Goal: Task Accomplishment & Management: Manage account settings

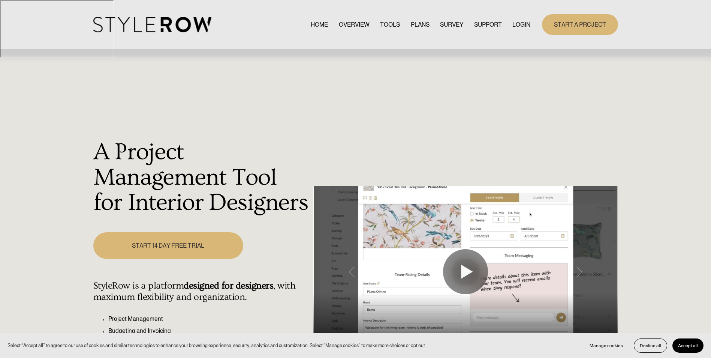
click at [521, 24] on link "LOGIN" at bounding box center [522, 25] width 18 height 10
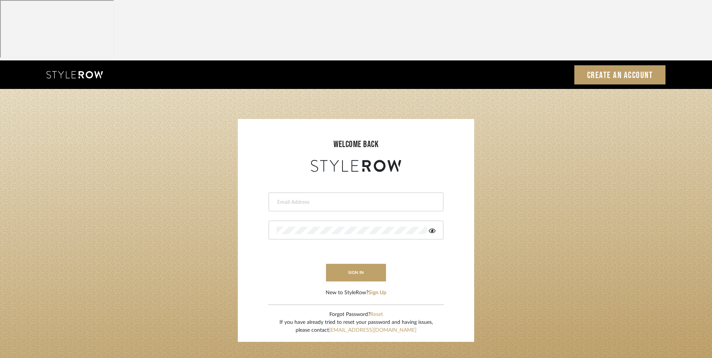
click at [362, 198] on input "email" at bounding box center [354, 202] width 157 height 8
type input "[EMAIL_ADDRESS][DOMAIN_NAME]"
click at [300, 221] on div at bounding box center [356, 230] width 175 height 19
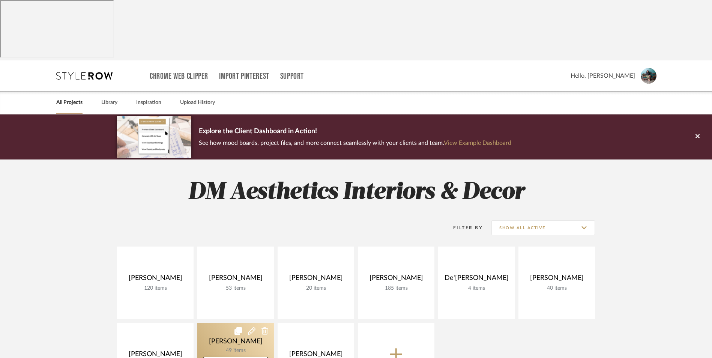
click at [227, 323] on link at bounding box center [235, 359] width 77 height 72
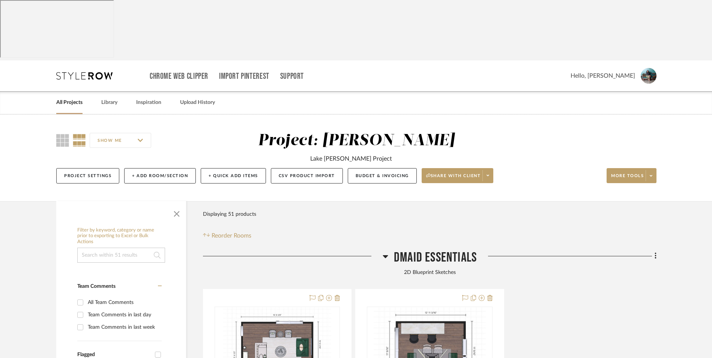
click at [386, 255] on icon at bounding box center [385, 256] width 5 height 3
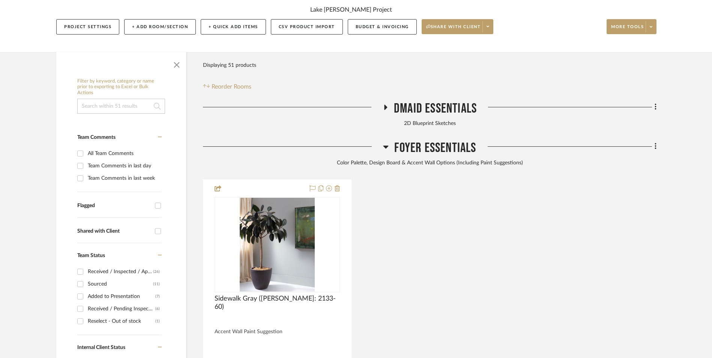
scroll to position [150, 0]
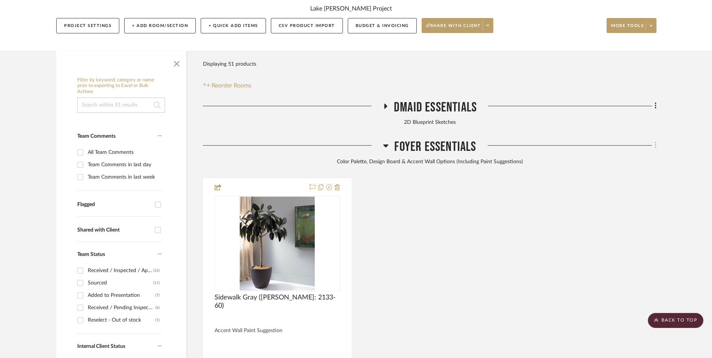
click at [656, 141] on icon at bounding box center [655, 145] width 2 height 8
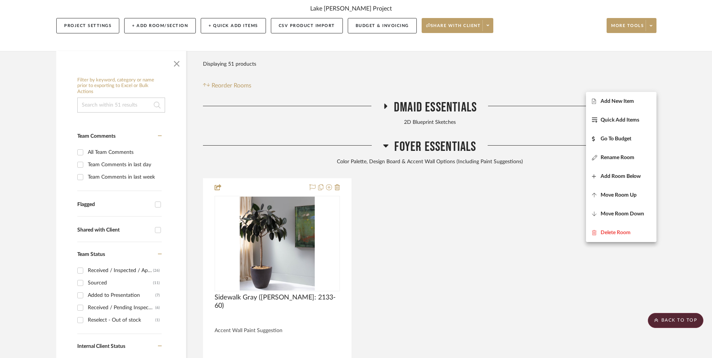
click at [642, 103] on span "Add New Item" at bounding box center [621, 101] width 59 height 6
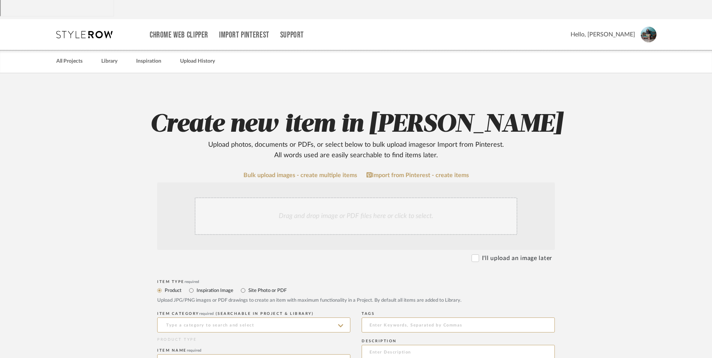
scroll to position [150, 0]
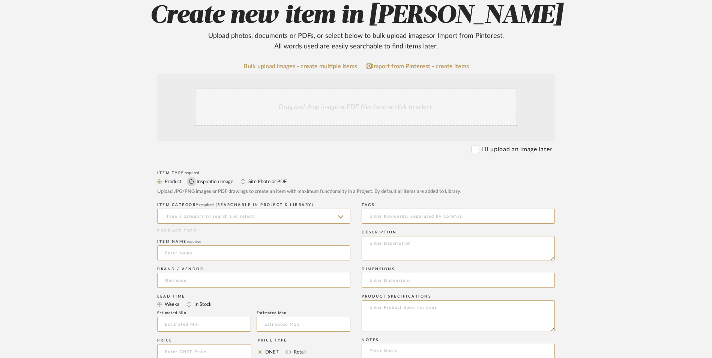
click at [190, 177] on input "Inspiration Image" at bounding box center [191, 181] width 9 height 9
radio input "true"
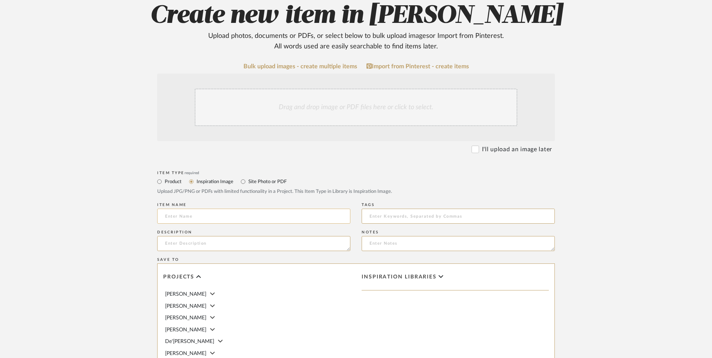
click at [203, 209] on input at bounding box center [253, 216] width 193 height 15
paste input "Bordered Out"
type input "Bordered Out"
click at [203, 236] on textarea at bounding box center [253, 243] width 193 height 15
click at [164, 236] on textarea "Accent Wall Suggestion" at bounding box center [253, 243] width 193 height 15
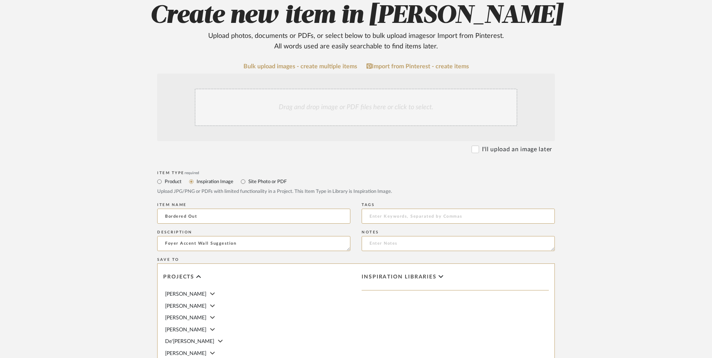
type textarea "Foyer Accent Wall Suggestion"
click at [279, 89] on div "Drag and drop image or PDF files here or click to select." at bounding box center [356, 108] width 323 height 38
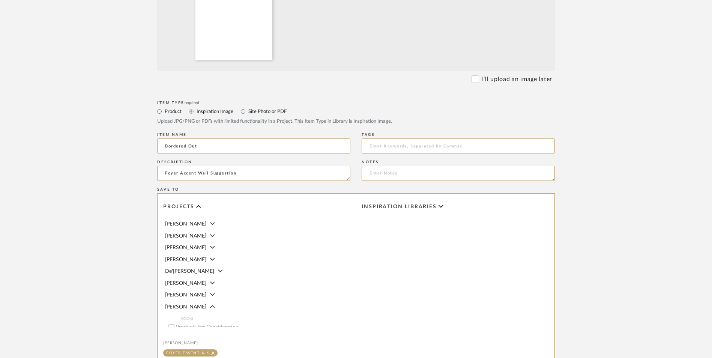
scroll to position [336, 0]
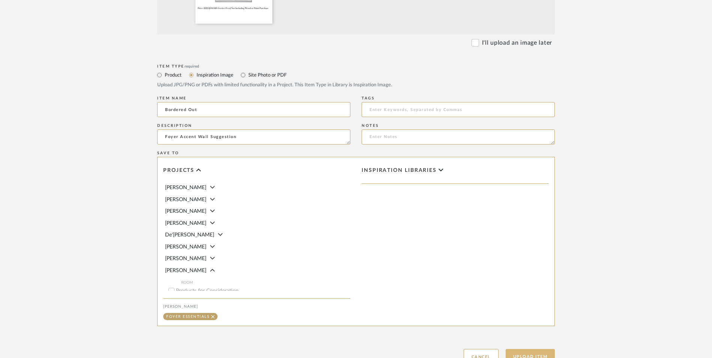
click at [539, 349] on button "Upload Item" at bounding box center [531, 356] width 50 height 15
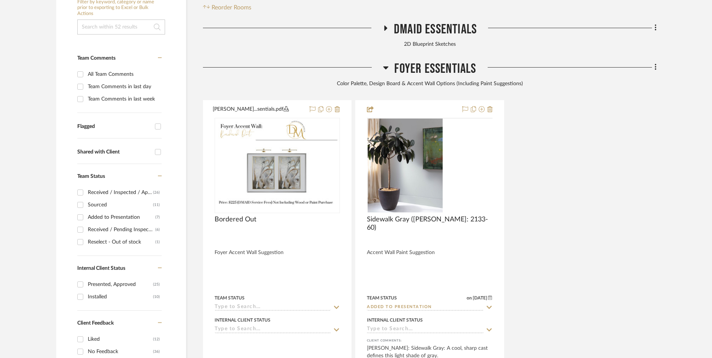
scroll to position [228, 0]
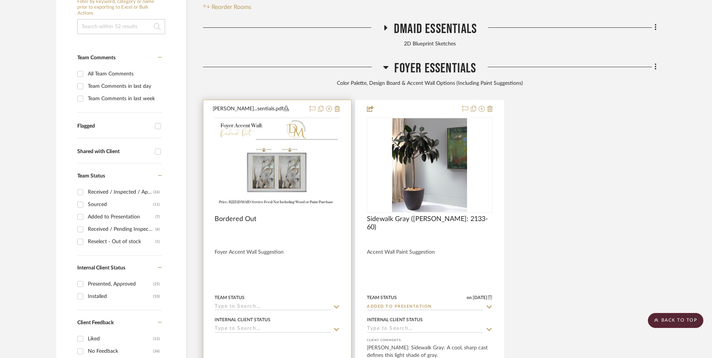
click at [0, 0] on img at bounding box center [0, 0] width 0 height 0
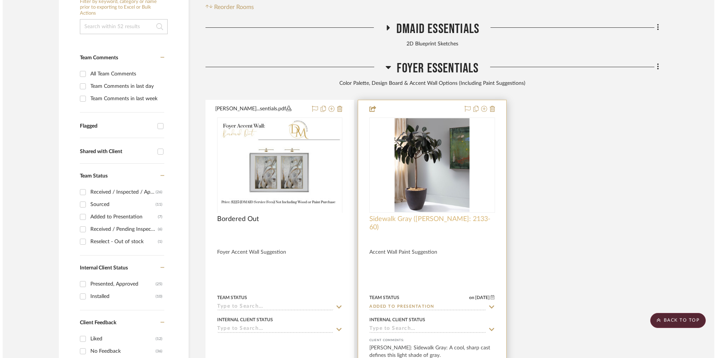
scroll to position [0, 0]
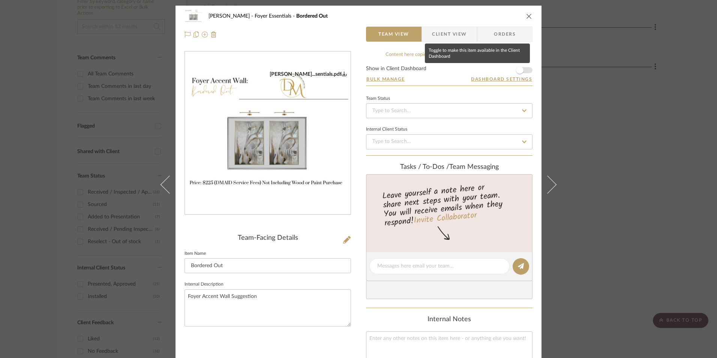
click at [524, 71] on span "button" at bounding box center [520, 70] width 17 height 17
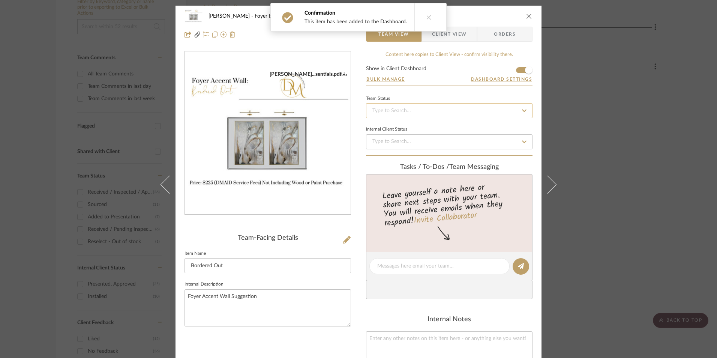
click at [464, 115] on input at bounding box center [449, 110] width 167 height 15
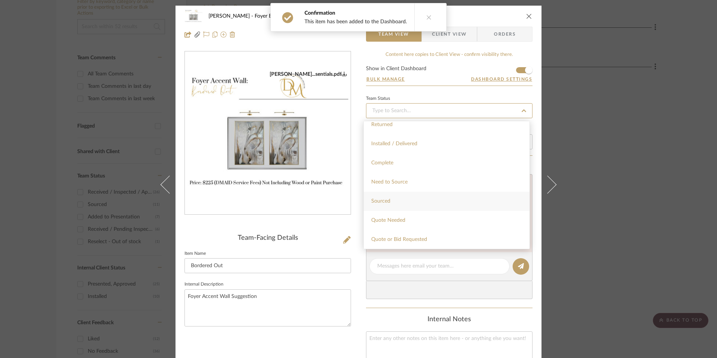
scroll to position [263, 0]
drag, startPoint x: 423, startPoint y: 213, endPoint x: 378, endPoint y: 212, distance: 45.8
click at [423, 213] on div "Added to Presentation" at bounding box center [447, 212] width 166 height 19
type input "[DATE]"
type input "Added to Presentation"
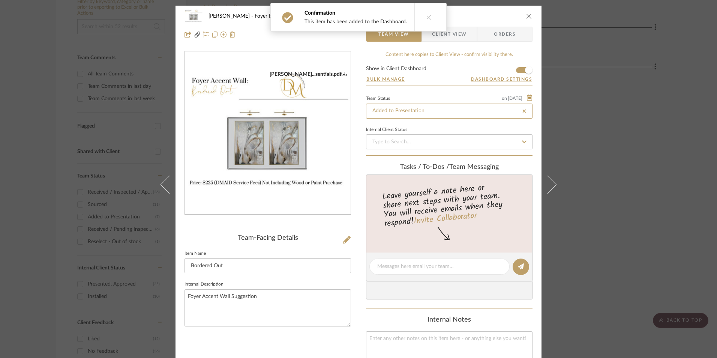
type input "[DATE]"
type input "Added to Presentation"
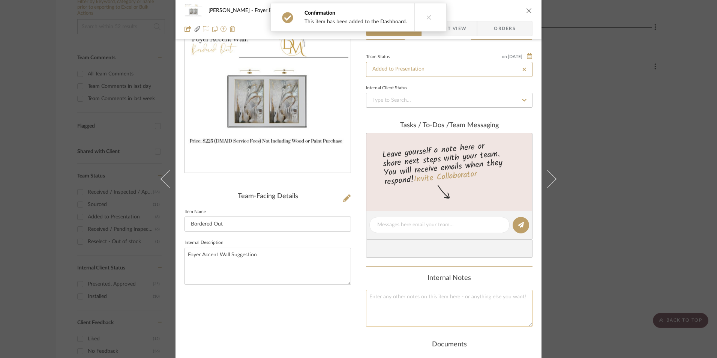
scroll to position [113, 0]
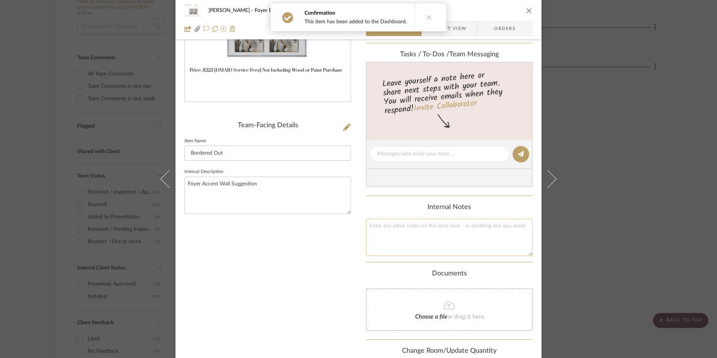
click at [398, 231] on textarea at bounding box center [449, 237] width 167 height 37
paste textarea "74in. H (6.17ft - Round to 7ft.) x 50in. H (4.17ft - Round to 5ft.) = 35 Square…"
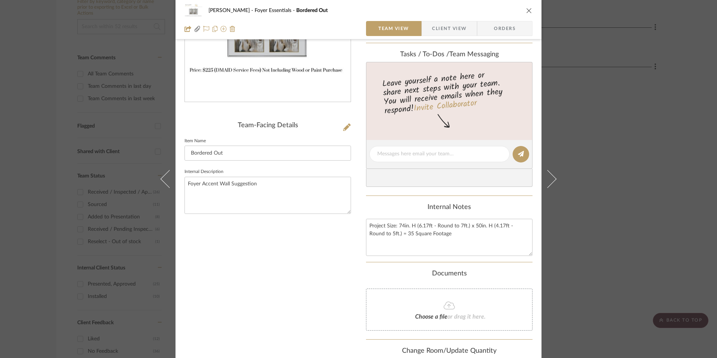
type textarea "Project Size: 74in. H (6.17ft - Round to 7ft.) x 50in. H (4.17ft - Round to 5ft…"
click at [404, 201] on div "Content here copies to Client View - confirm visibility there. Show in Client D…" at bounding box center [449, 161] width 167 height 447
click at [452, 29] on span "Client View" at bounding box center [449, 28] width 35 height 15
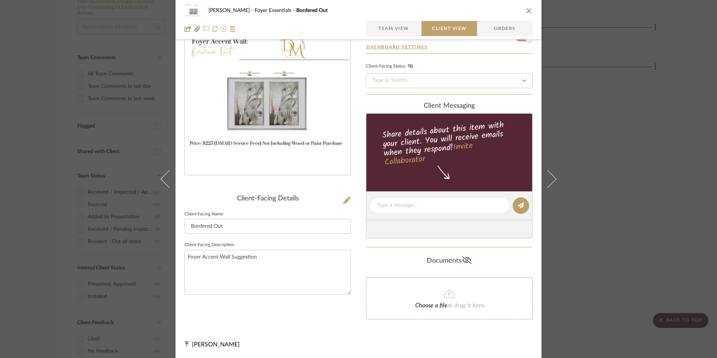
scroll to position [39, 0]
click at [408, 204] on textarea at bounding box center [439, 205] width 125 height 8
paste textarea "Price: $225 (DMAID Service Fees) Not Including Wood or Paint Purchase"
type textarea "Price: $225 (DMAID Service Fees) Not Including Wood or Paint Purchase"
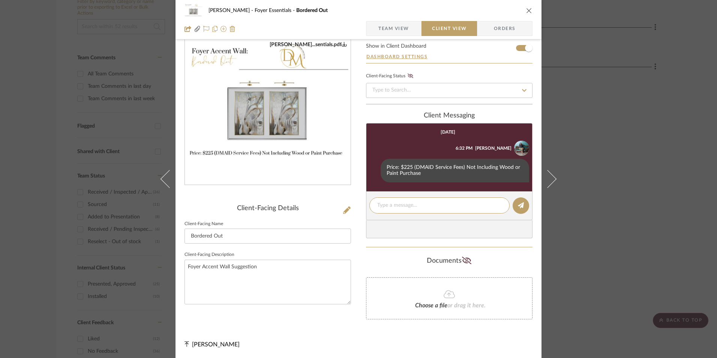
click at [394, 28] on span "Team View" at bounding box center [393, 28] width 31 height 15
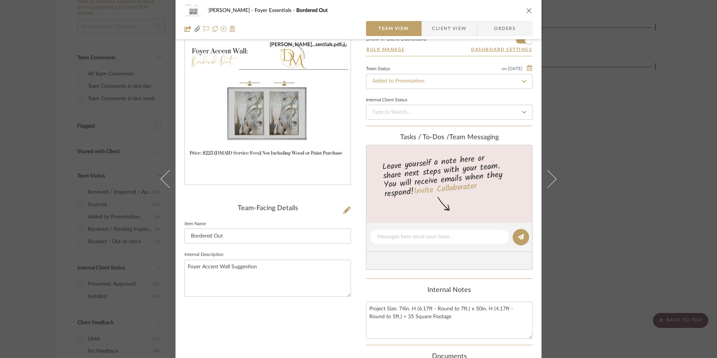
click at [528, 10] on icon "close" at bounding box center [529, 11] width 6 height 6
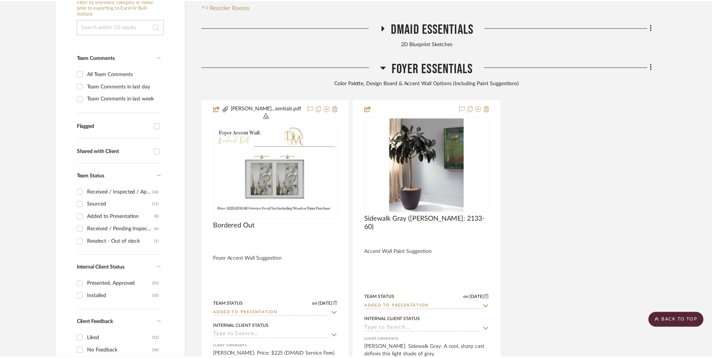
scroll to position [228, 0]
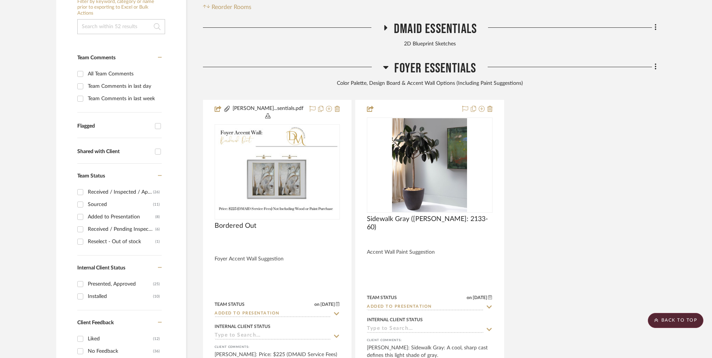
click at [607, 123] on div "[PERSON_NAME]...sentials.pdf Bordered Out Foyer Accent Wall Suggestion Team Sta…" at bounding box center [429, 268] width 453 height 337
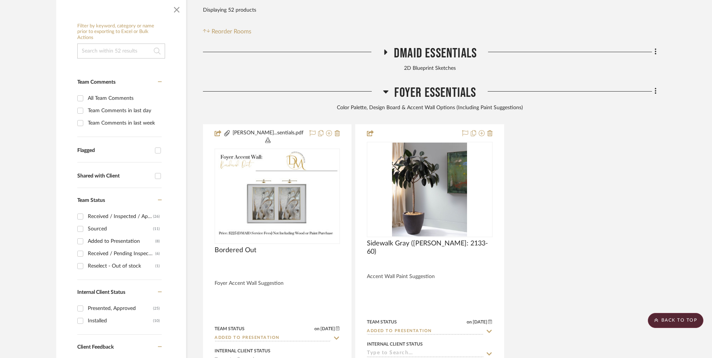
scroll to position [191, 0]
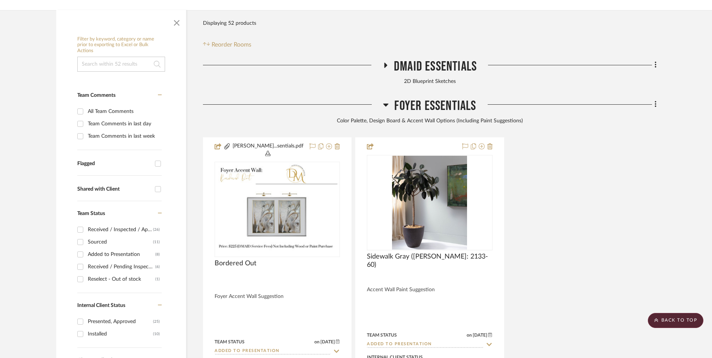
click at [387, 100] on icon at bounding box center [386, 104] width 6 height 9
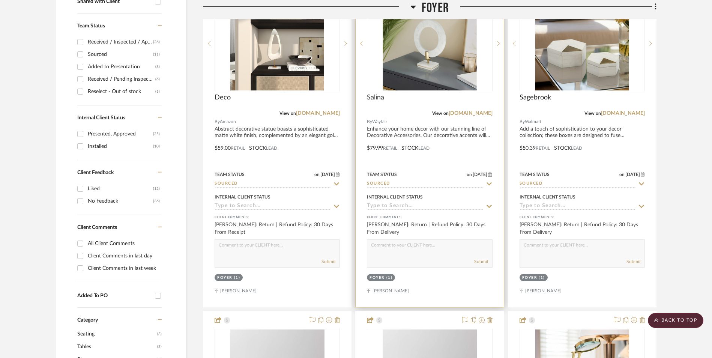
scroll to position [228, 0]
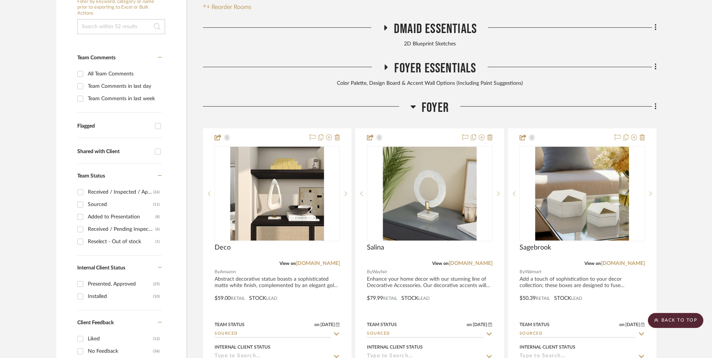
click at [414, 105] on icon at bounding box center [413, 106] width 5 height 3
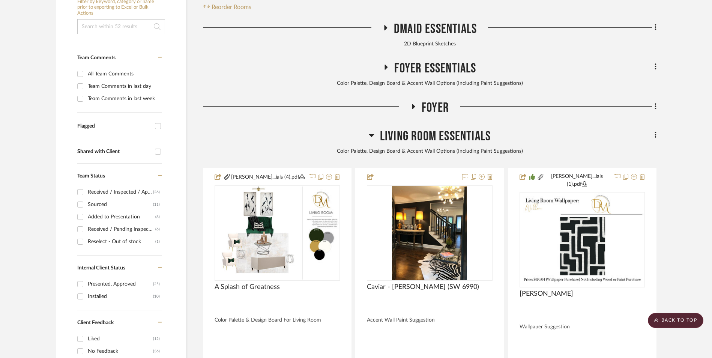
click at [371, 134] on icon at bounding box center [371, 135] width 5 height 3
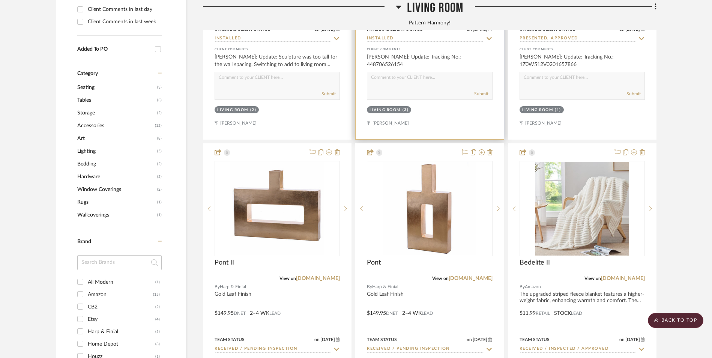
scroll to position [641, 0]
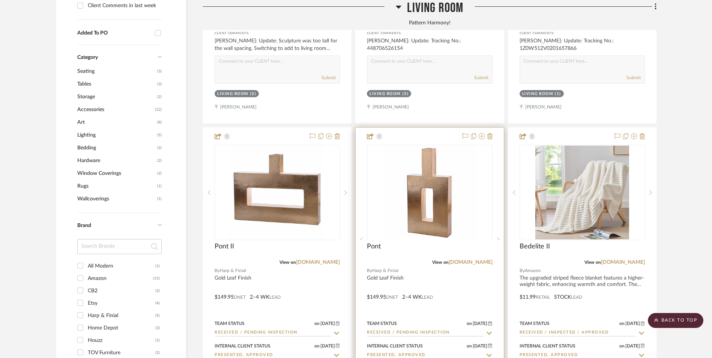
click at [452, 152] on img "0" at bounding box center [430, 193] width 94 height 94
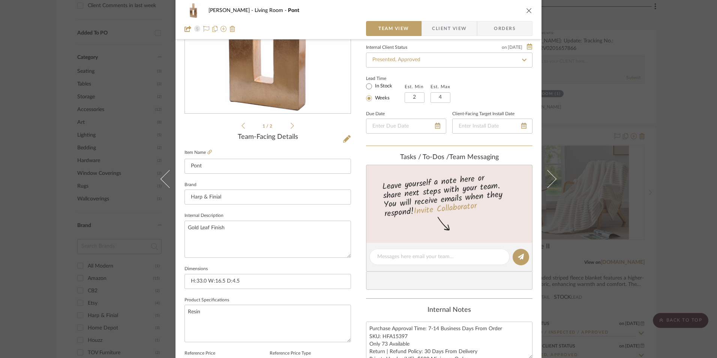
scroll to position [38, 0]
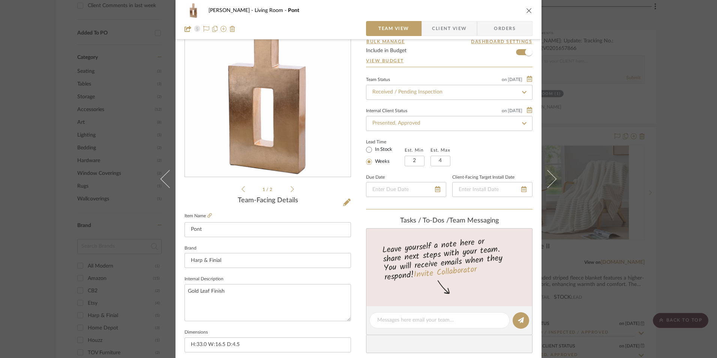
click at [644, 247] on div "[PERSON_NAME] Living Room Pont Team View Client View Orders 1 / 2 Team-Facing D…" at bounding box center [358, 179] width 717 height 358
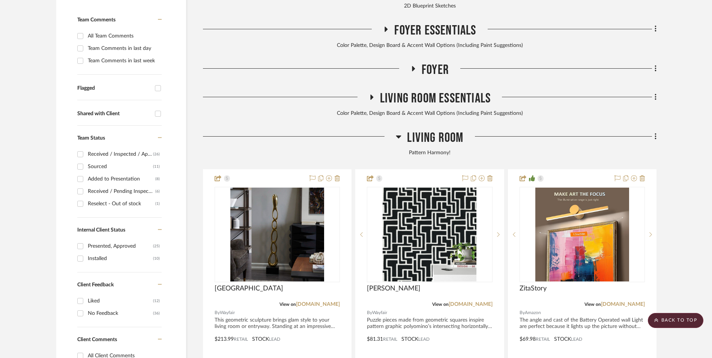
scroll to position [191, 0]
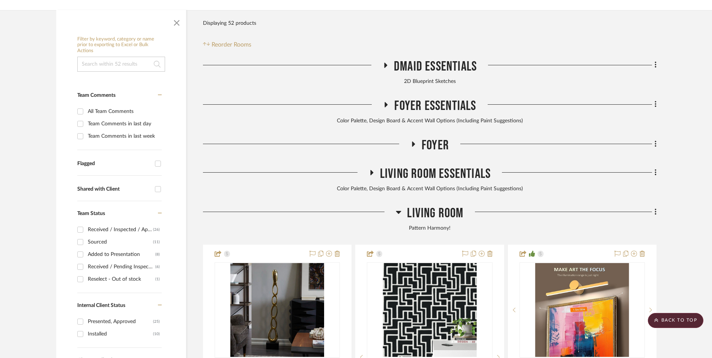
click at [401, 207] on icon at bounding box center [399, 211] width 6 height 9
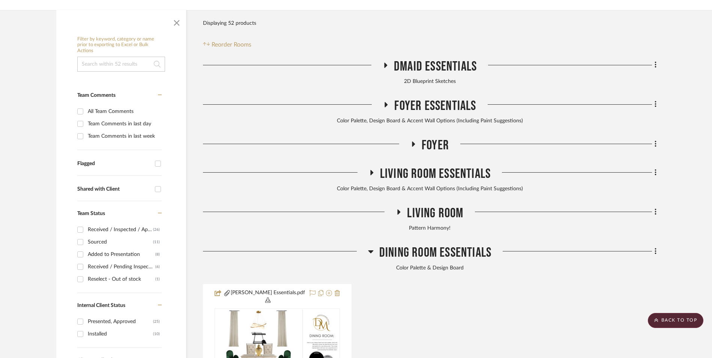
click at [411, 141] on icon at bounding box center [413, 144] width 9 height 6
